Goal: Entertainment & Leisure: Consume media (video, audio)

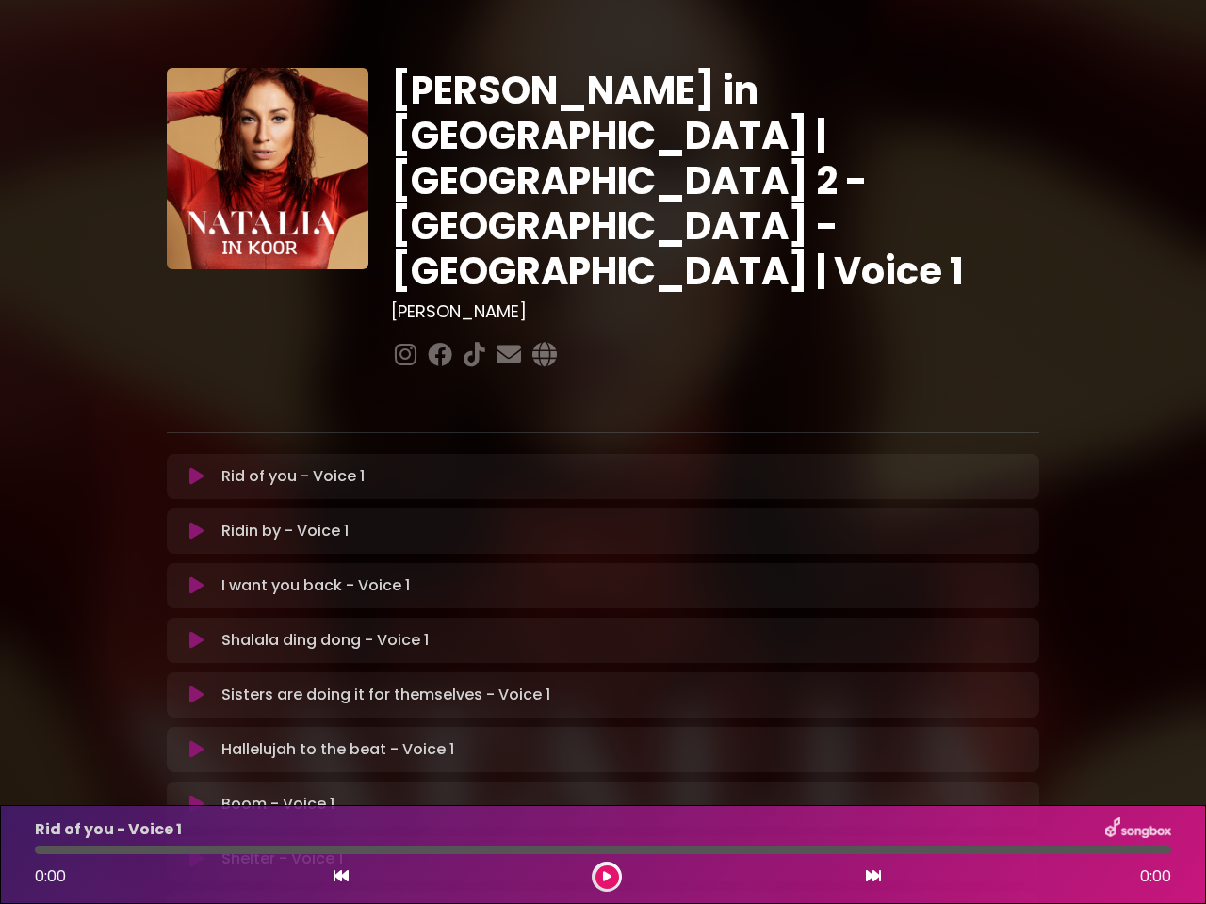
click at [196, 467] on icon at bounding box center [196, 476] width 14 height 19
click at [196, 522] on icon at bounding box center [196, 531] width 14 height 19
click at [196, 576] on icon at bounding box center [196, 585] width 14 height 19
click at [196, 631] on icon at bounding box center [196, 640] width 14 height 19
click at [196, 686] on icon at bounding box center [196, 695] width 14 height 19
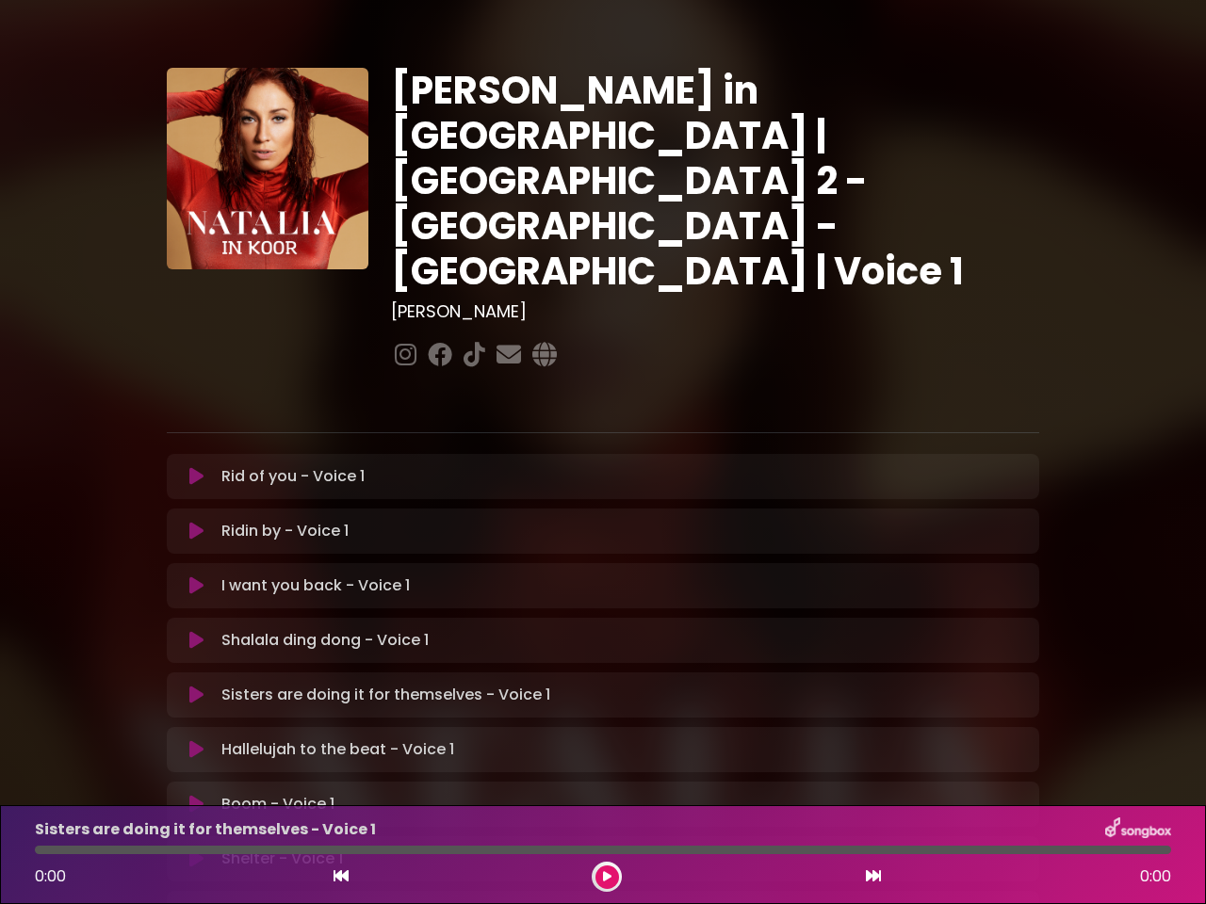
click at [196, 740] on icon at bounding box center [196, 749] width 14 height 19
click at [196, 795] on icon at bounding box center [196, 804] width 14 height 19
click at [196, 850] on icon at bounding box center [196, 859] width 14 height 19
click at [341, 877] on icon at bounding box center [340, 875] width 15 height 15
click at [607, 877] on icon at bounding box center [607, 876] width 8 height 11
